Goal: Task Accomplishment & Management: Manage account settings

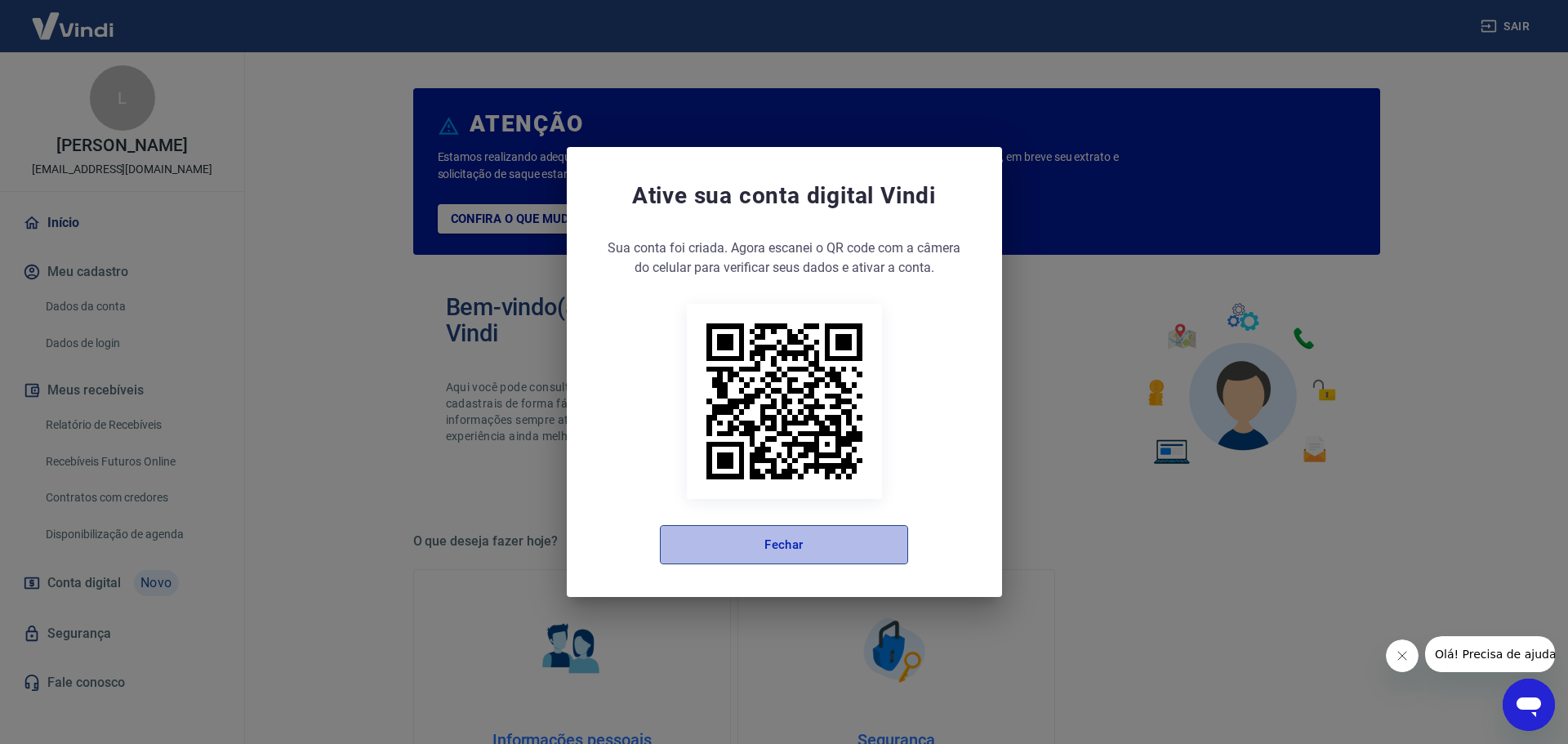
click at [803, 545] on button "Fechar" at bounding box center [784, 544] width 248 height 39
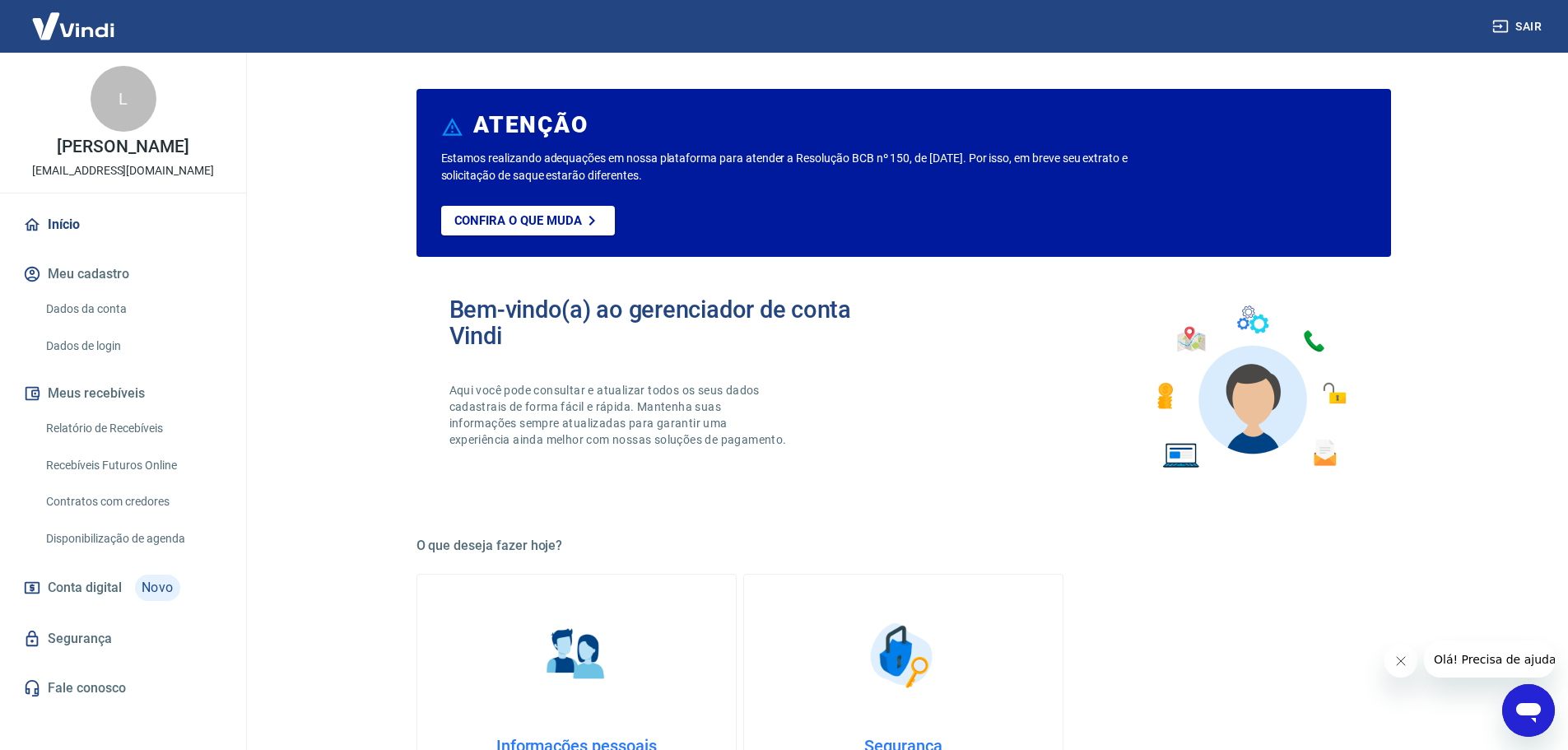
click at [69, 224] on link "Início" at bounding box center [123, 224] width 207 height 36
click at [1511, 19] on button "Sair" at bounding box center [1518, 27] width 60 height 30
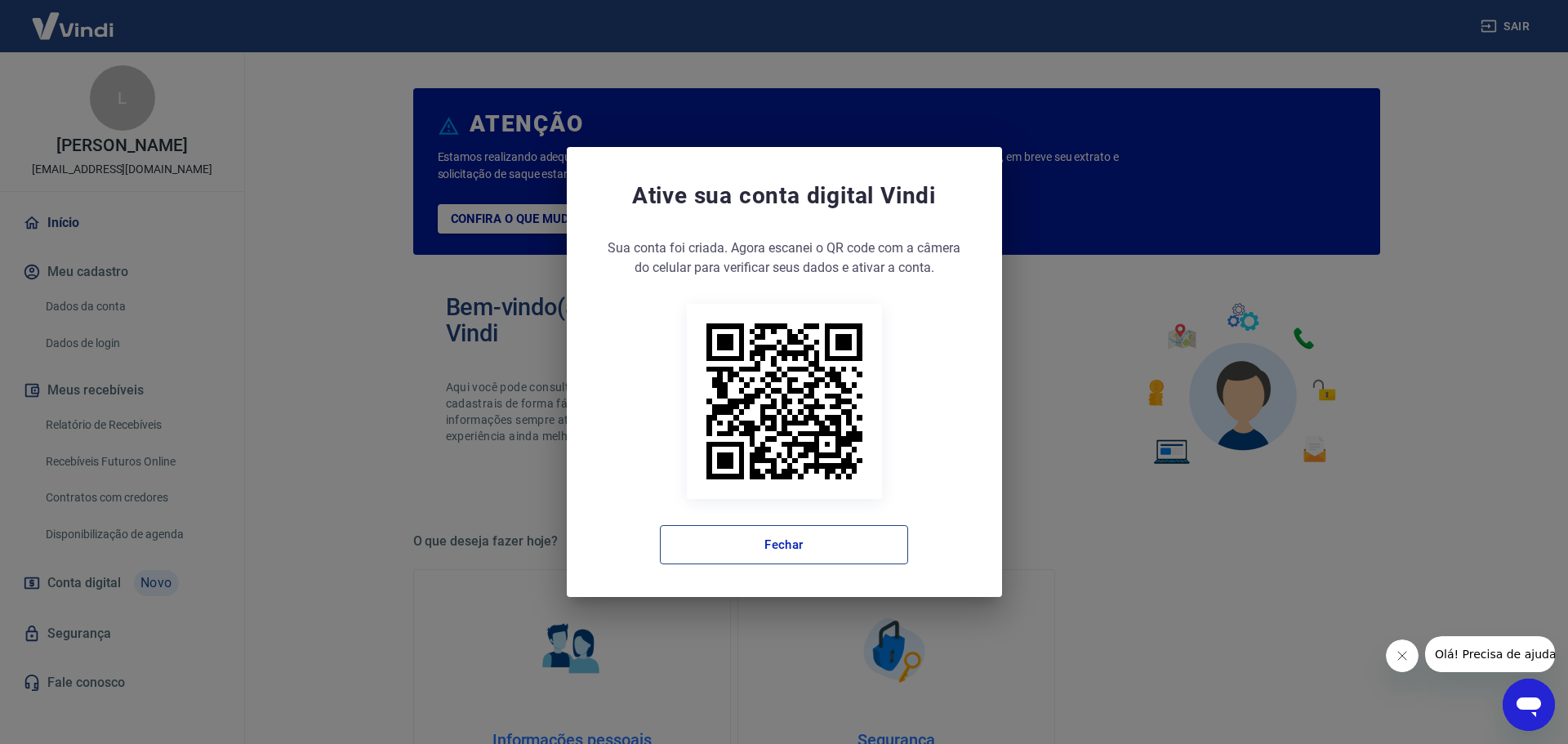
click at [778, 551] on button "Fechar" at bounding box center [784, 544] width 248 height 39
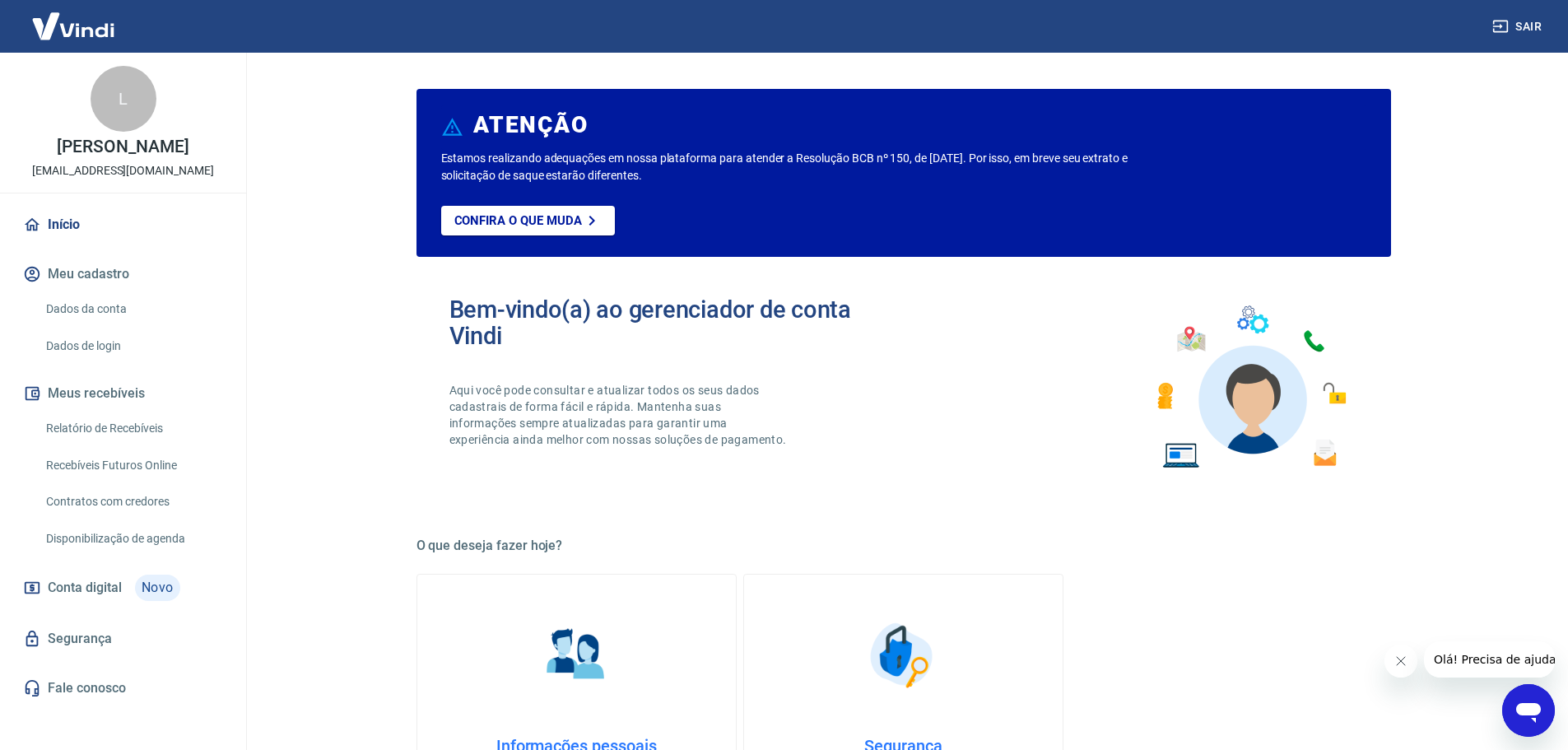
click at [85, 312] on link "Dados da conta" at bounding box center [132, 309] width 186 height 34
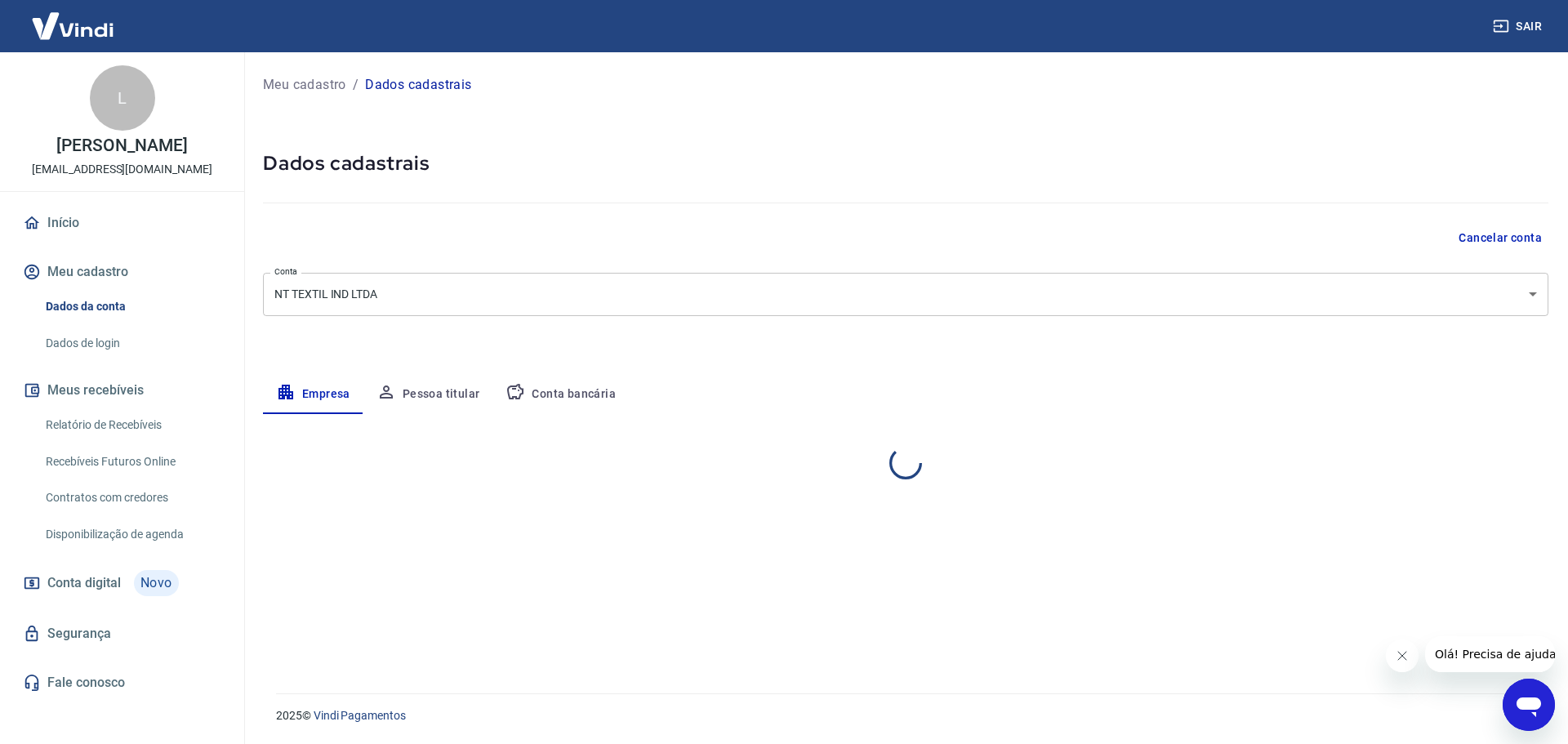
select select "SC"
select select "business"
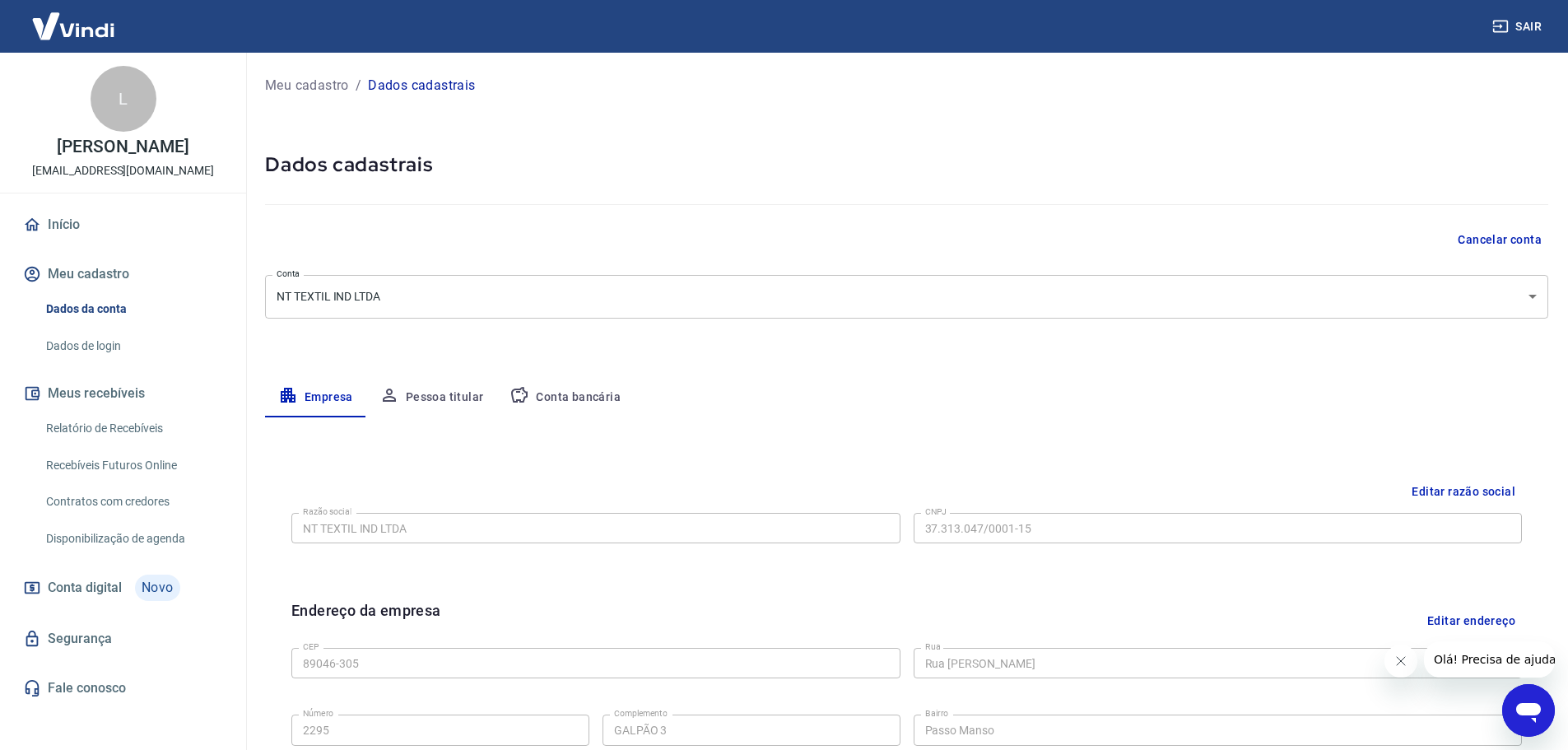
click at [102, 428] on link "Relatório de Recebíveis" at bounding box center [132, 428] width 186 height 34
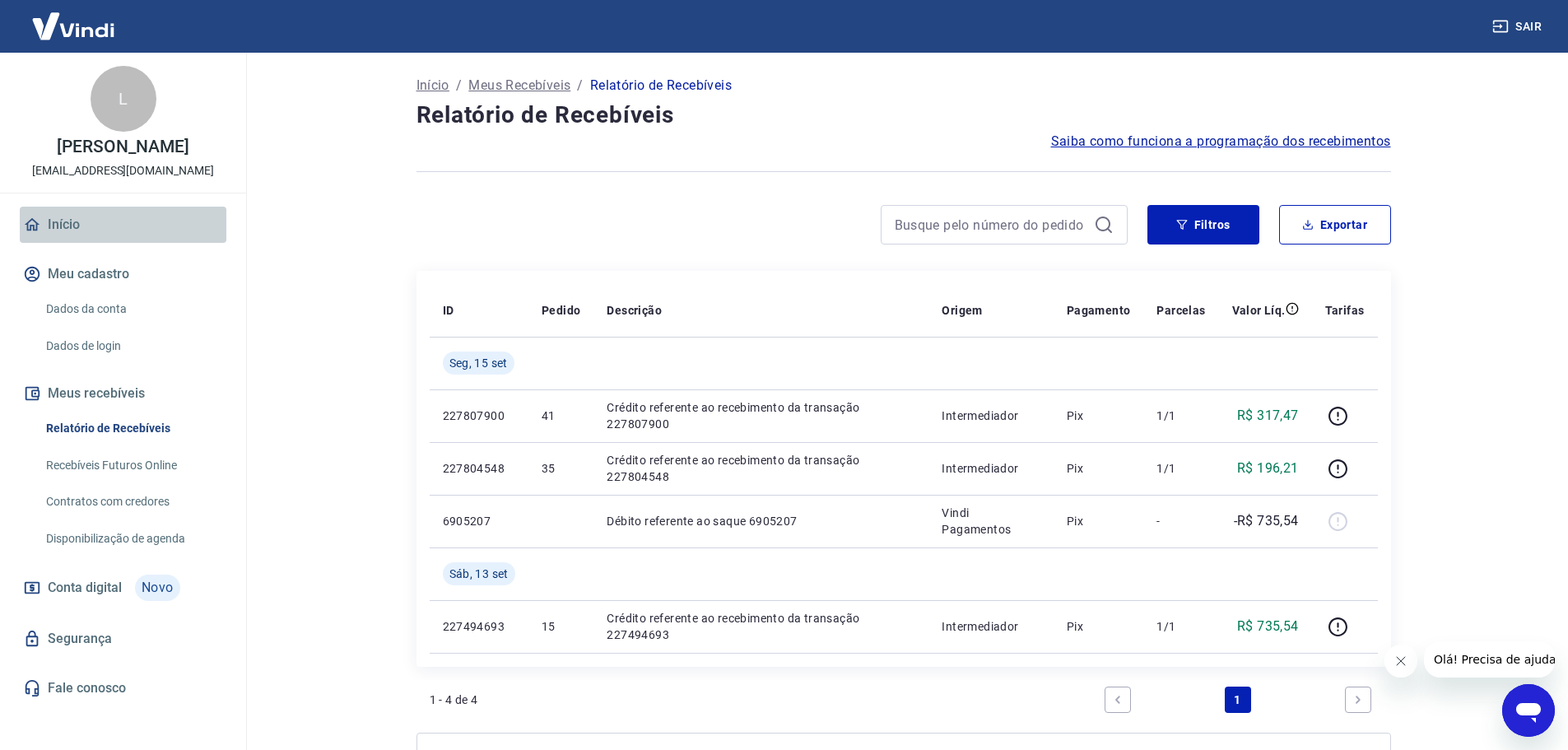
click at [78, 221] on link "Início" at bounding box center [123, 224] width 207 height 36
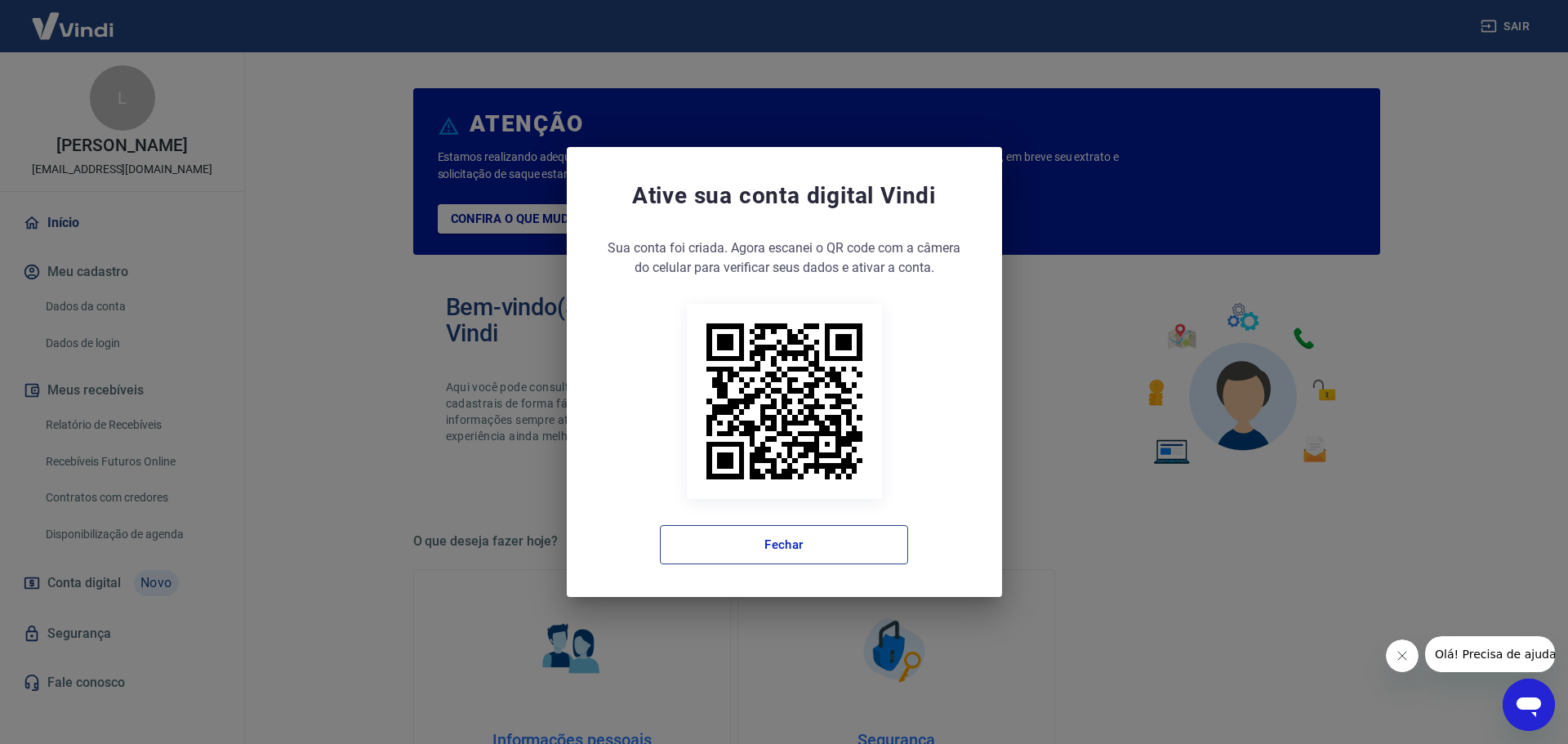
click at [795, 544] on button "Fechar" at bounding box center [784, 544] width 248 height 39
